Goal: Find specific page/section: Find specific page/section

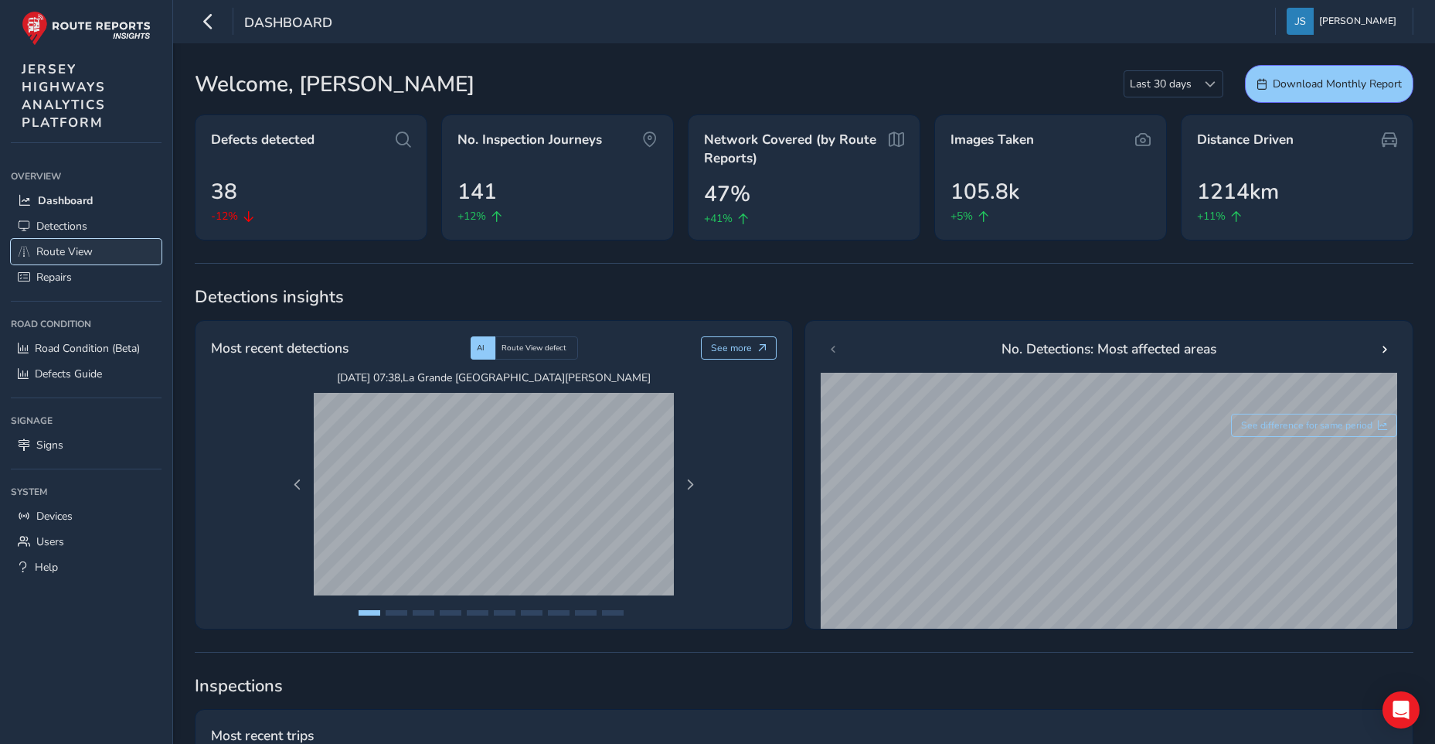
click at [60, 249] on span "Route View" at bounding box center [64, 251] width 56 height 15
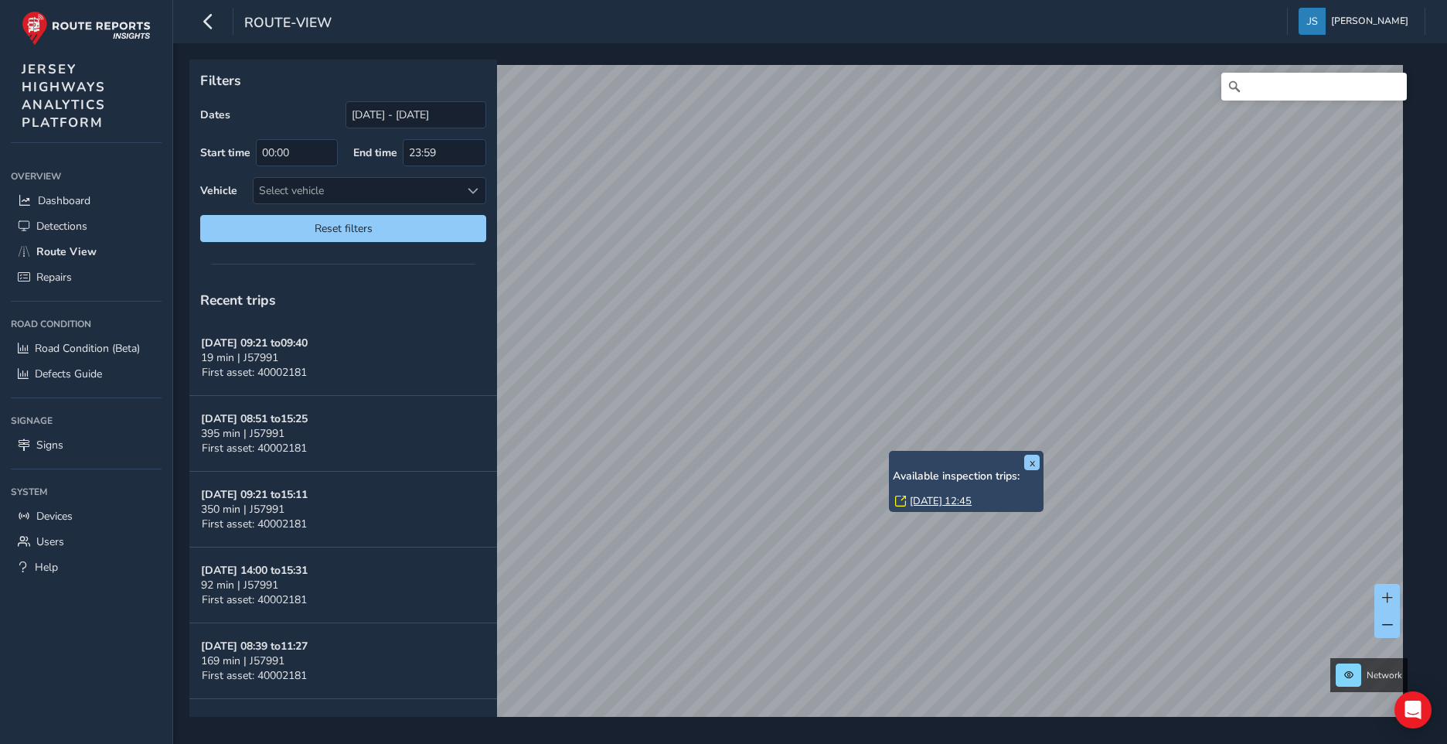
click at [970, 498] on link "[DATE] 12:45" at bounding box center [941, 501] width 62 height 14
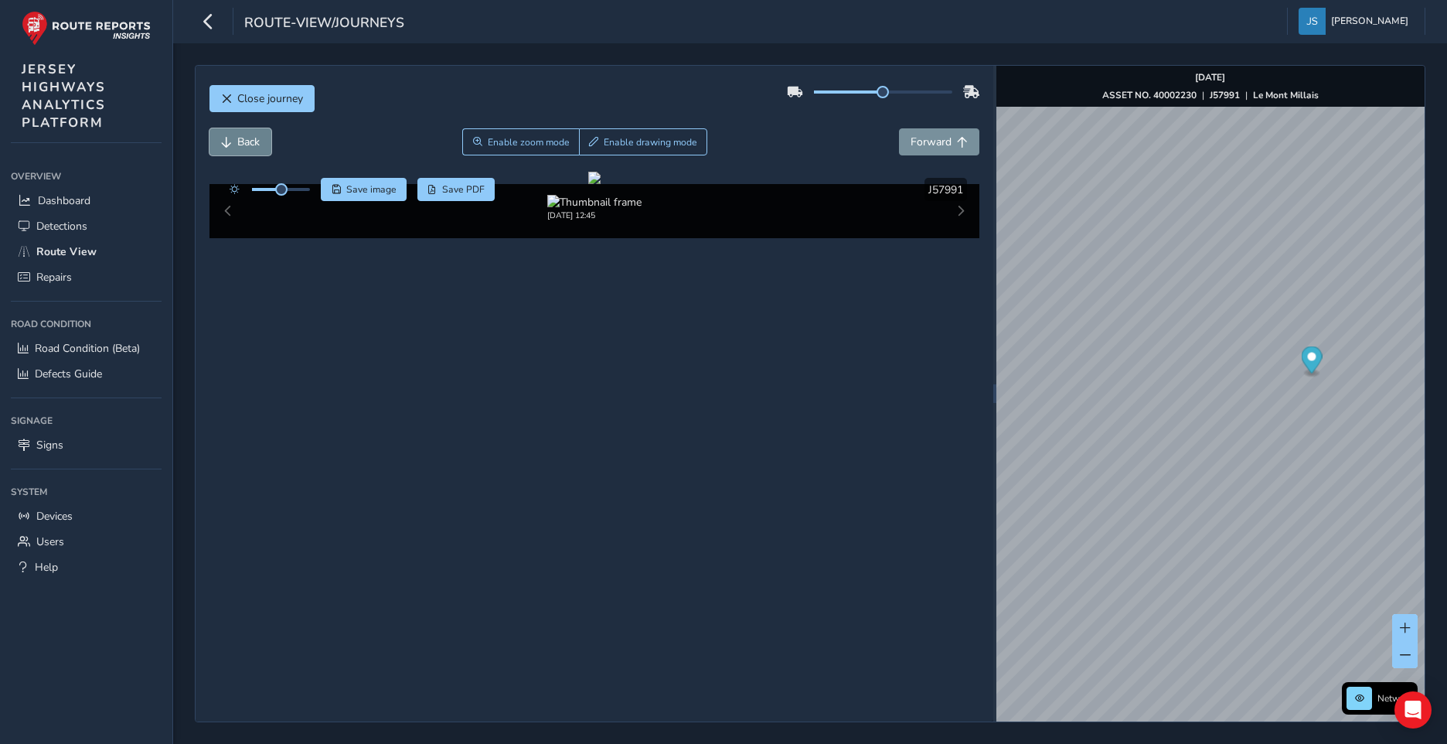
click at [247, 139] on span "Back" at bounding box center [248, 142] width 22 height 15
click at [250, 141] on span "Back" at bounding box center [248, 142] width 22 height 15
click at [935, 138] on span "Forward" at bounding box center [931, 142] width 41 height 15
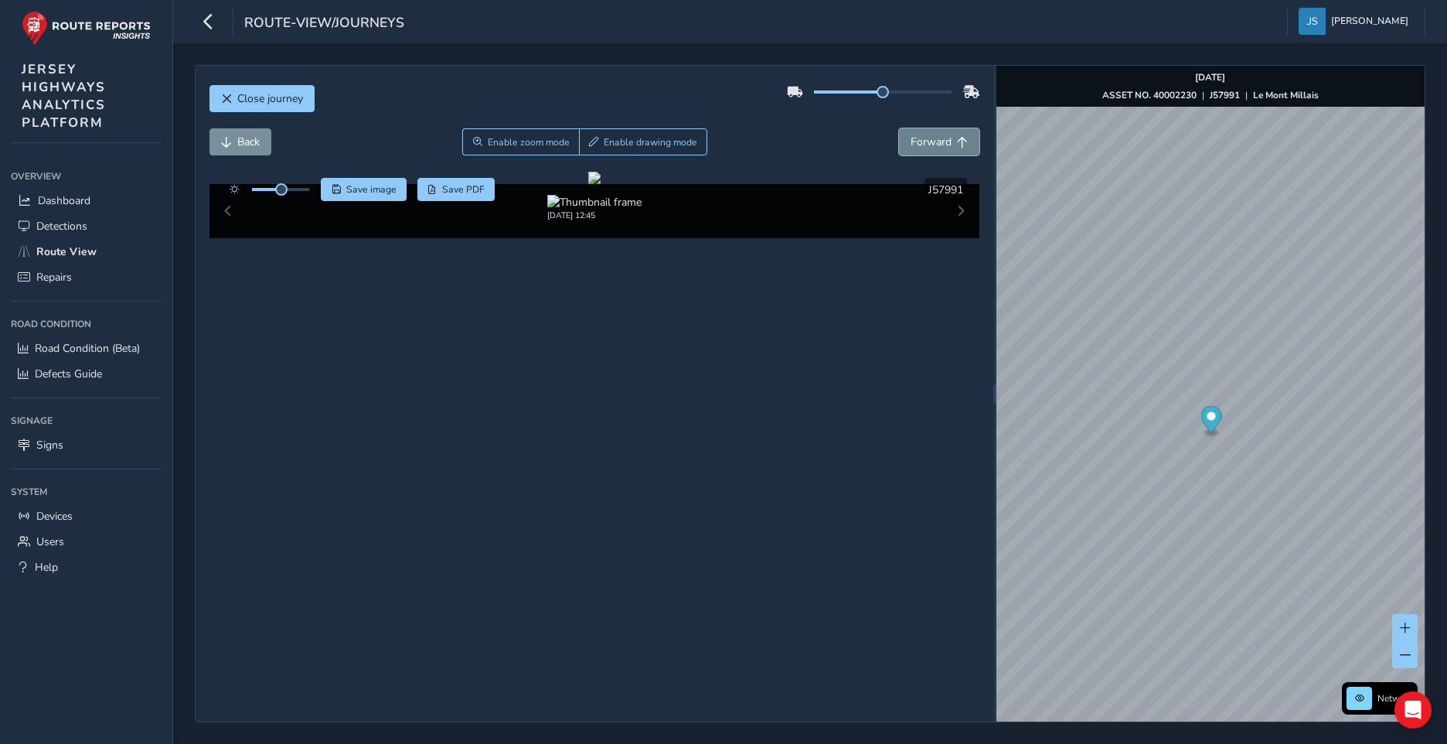
click at [935, 138] on span "Forward" at bounding box center [931, 142] width 41 height 15
